Goal: Find specific page/section: Find specific page/section

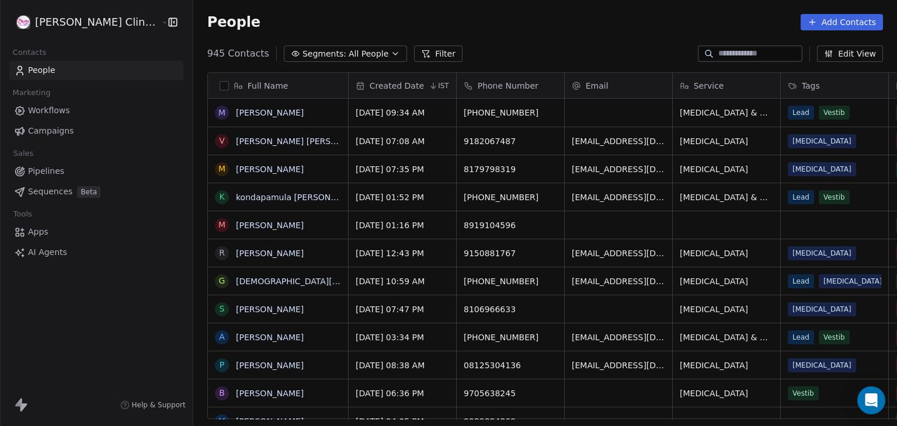
scroll to position [365, 730]
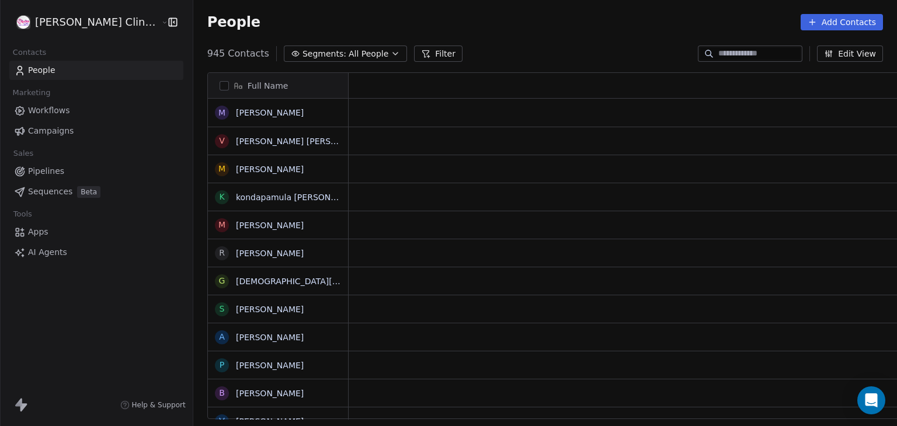
scroll to position [365, 730]
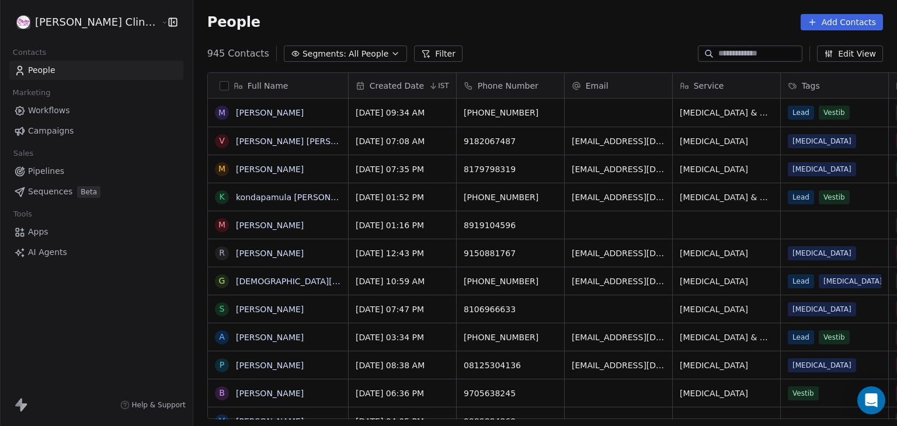
scroll to position [365, 730]
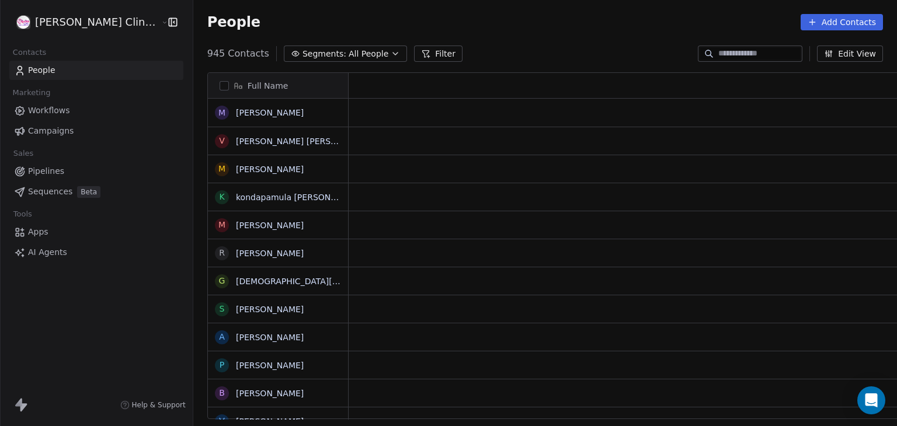
scroll to position [365, 730]
